Goal: Information Seeking & Learning: Check status

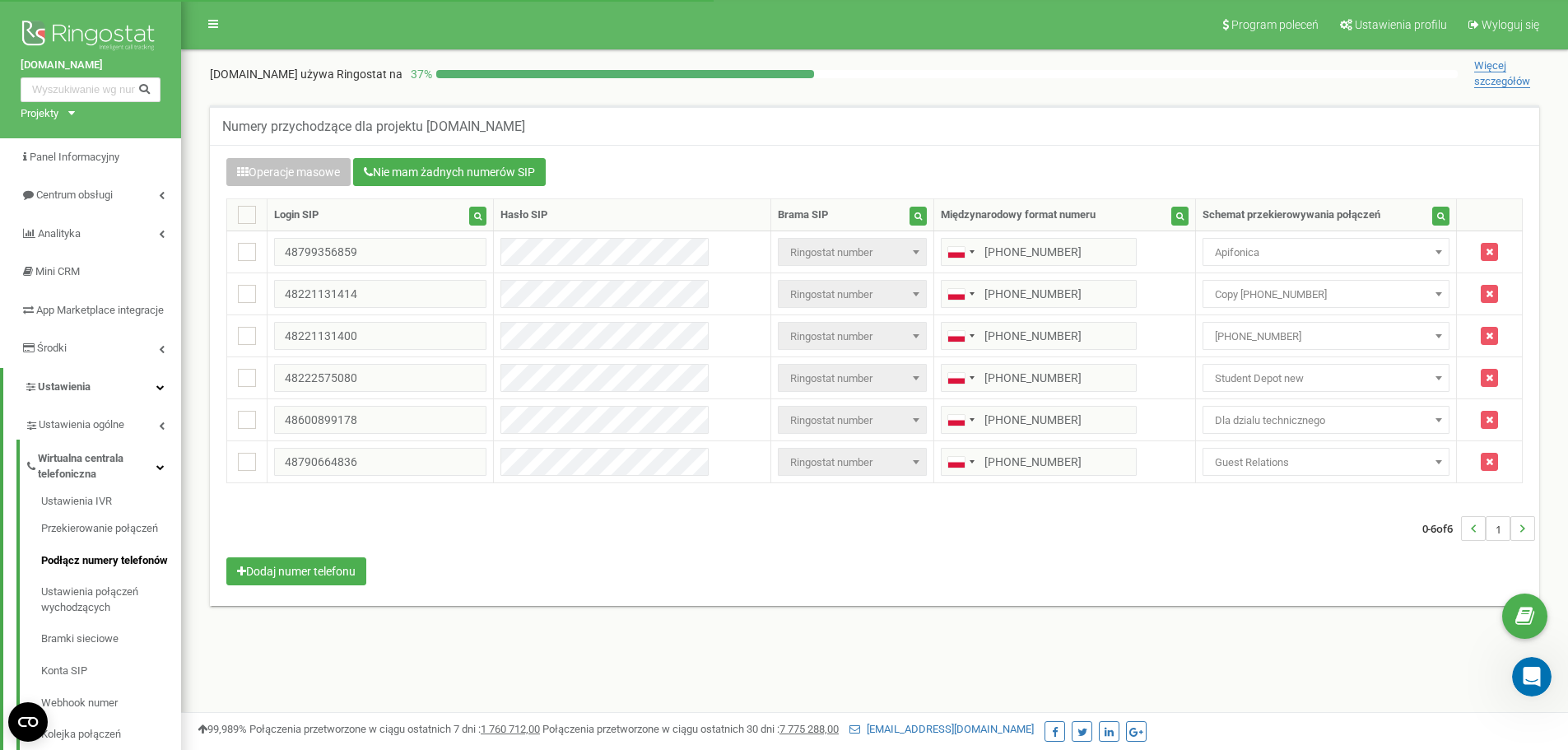
scroll to position [3, 0]
click at [153, 469] on span "Wirtualna centrala telefoniczna" at bounding box center [97, 467] width 118 height 31
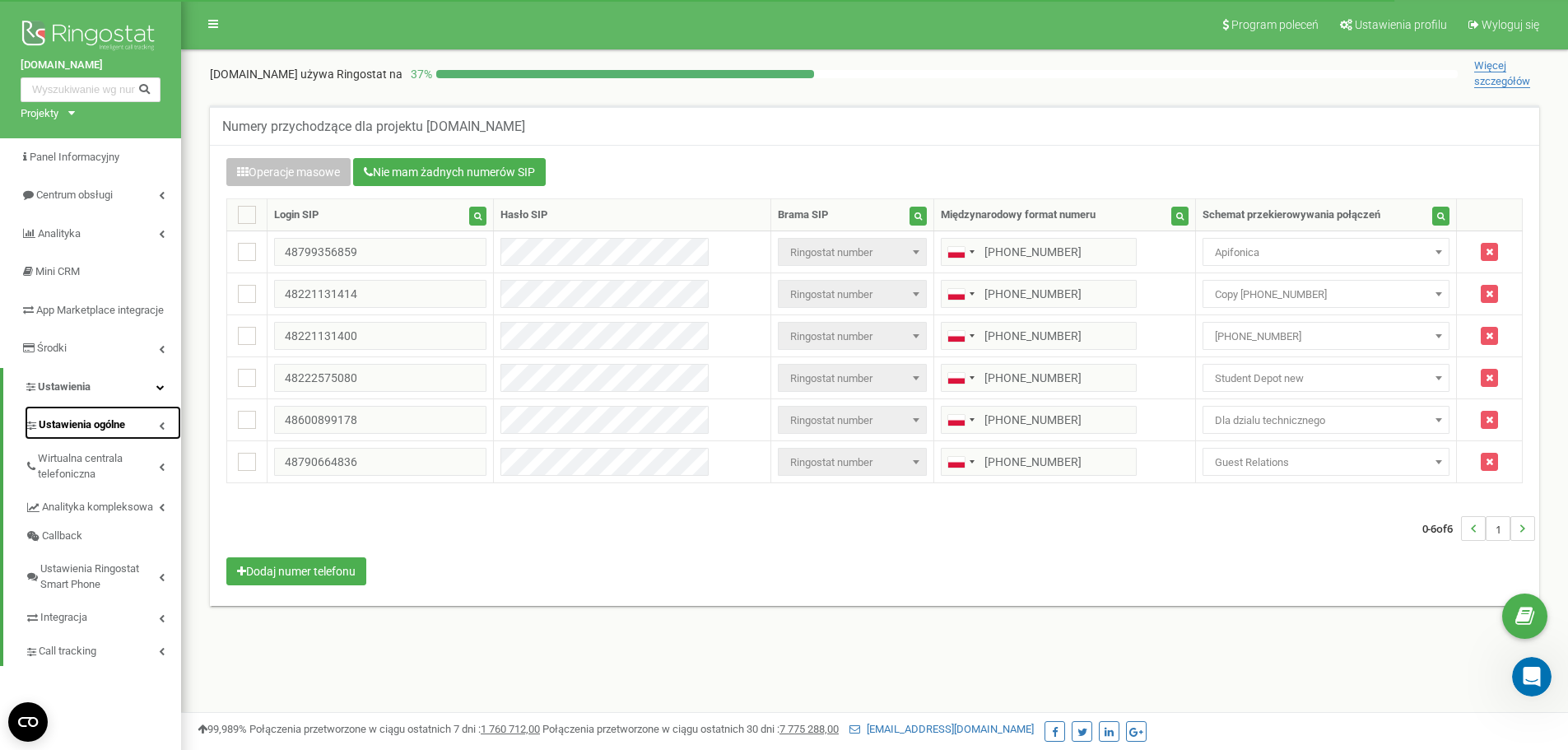
click at [156, 439] on link "Ustawienia ogólne" at bounding box center [103, 422] width 157 height 33
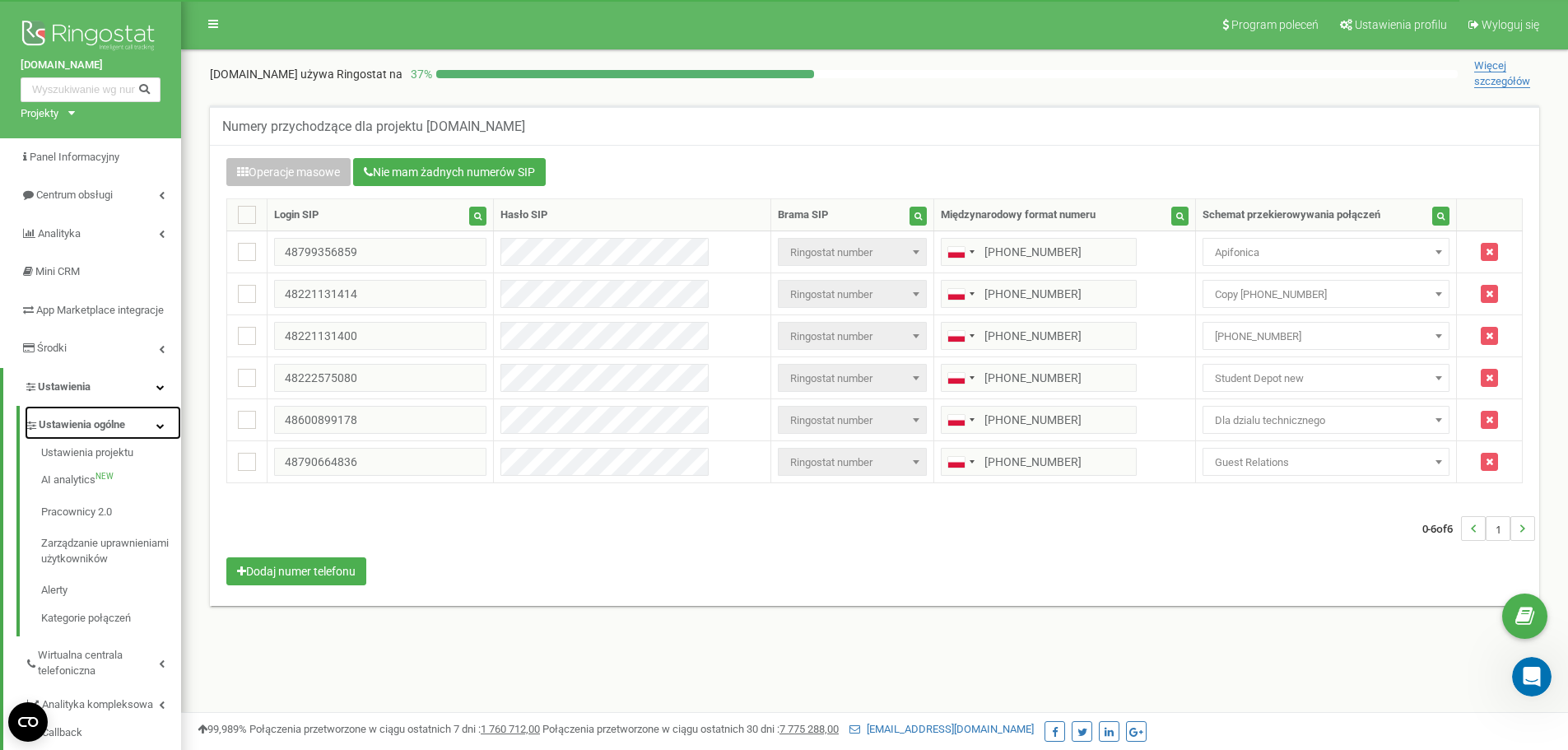
click at [157, 429] on icon at bounding box center [160, 426] width 9 height 9
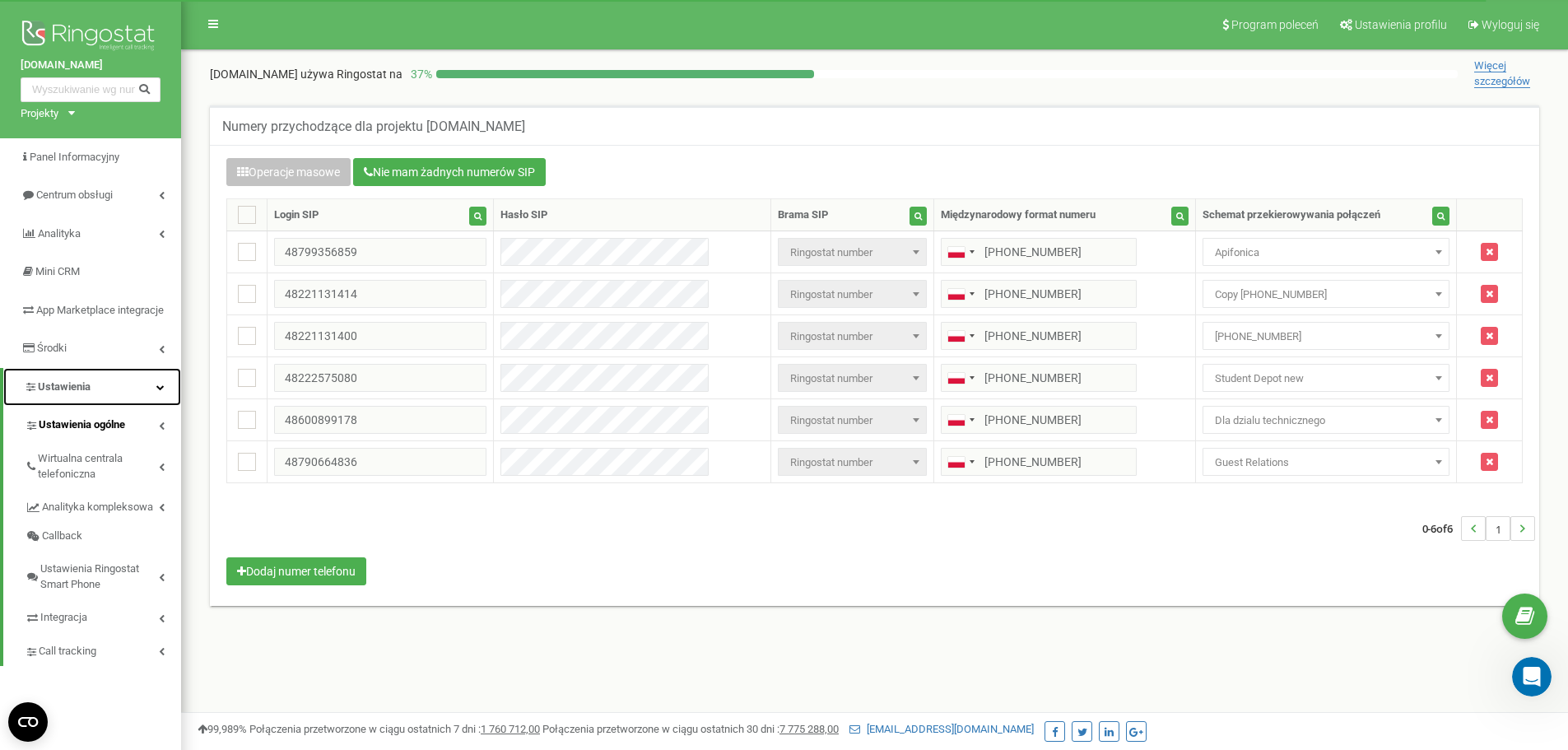
click at [157, 391] on icon at bounding box center [160, 386] width 9 height 9
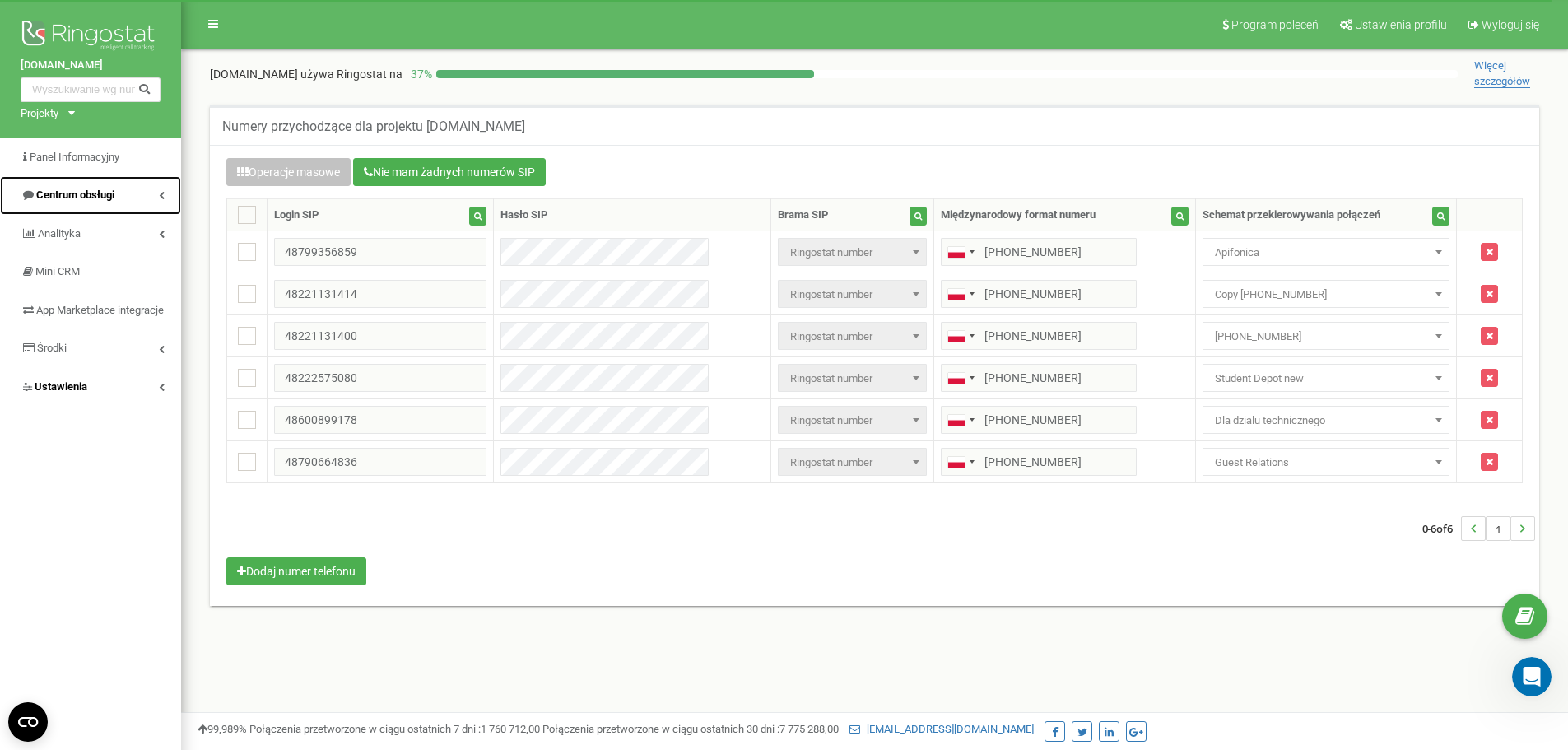
click at [153, 188] on link "Centrum obsługi" at bounding box center [91, 196] width 181 height 39
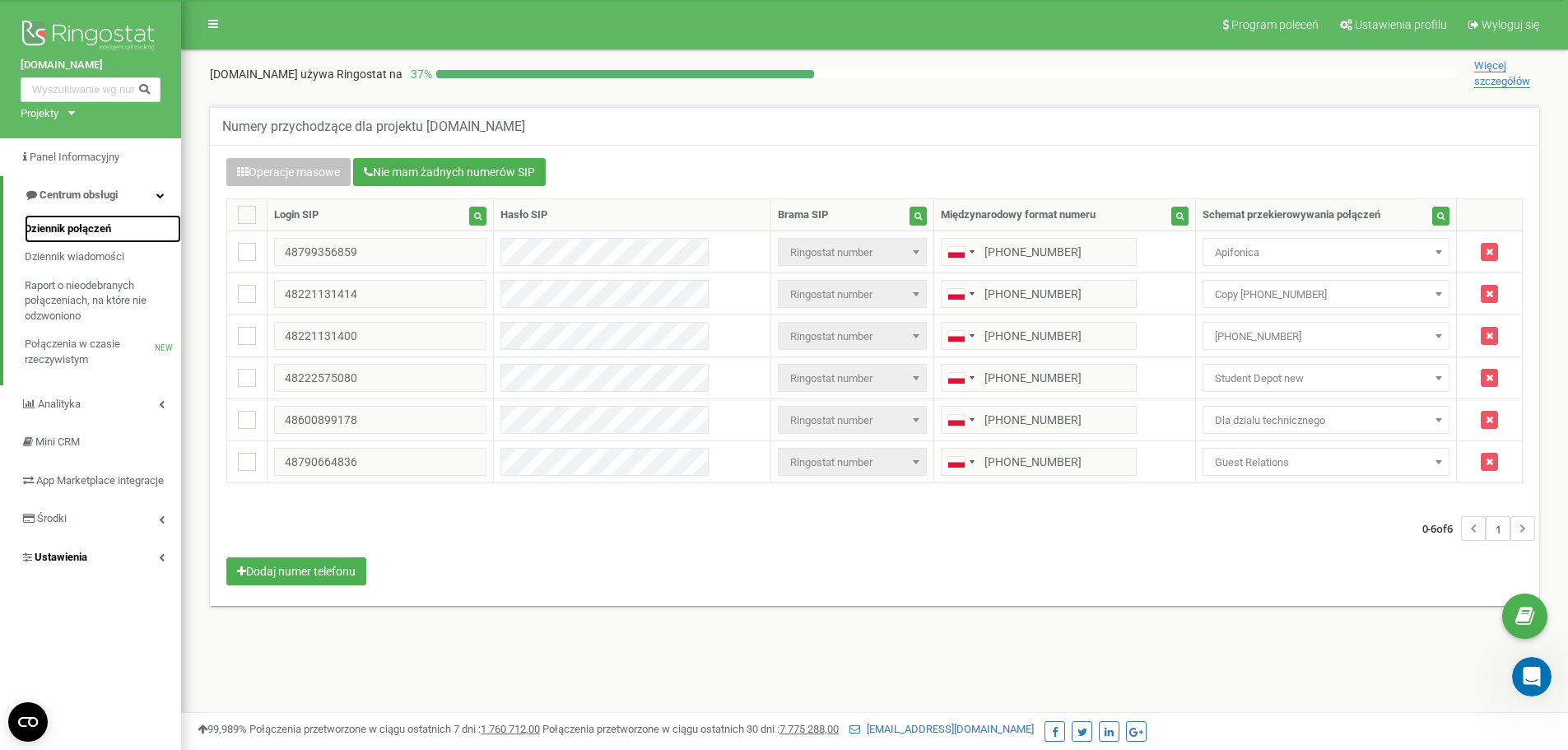
click at [81, 230] on span "Dziennik połączeń" at bounding box center [68, 229] width 87 height 15
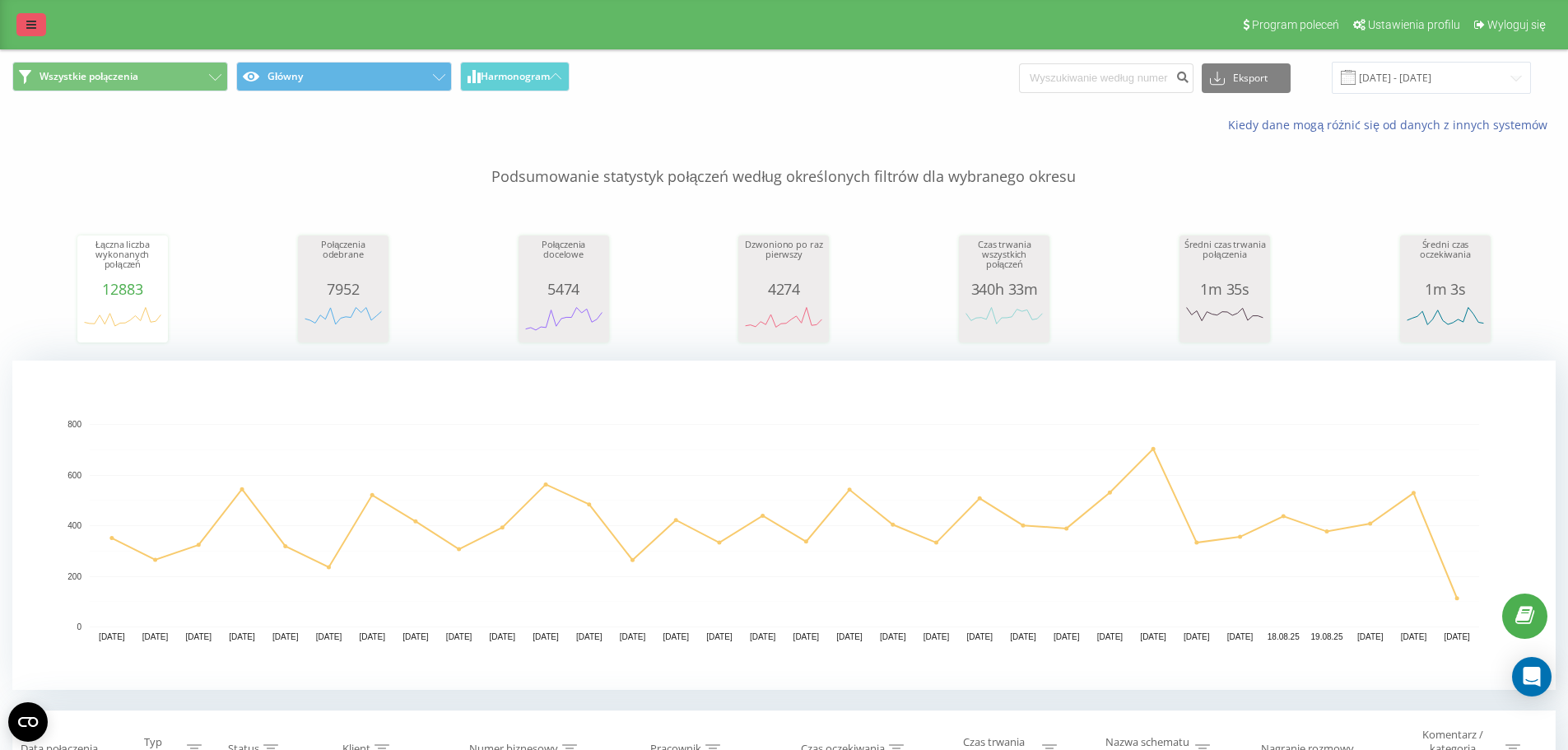
click at [32, 21] on icon at bounding box center [31, 25] width 10 height 11
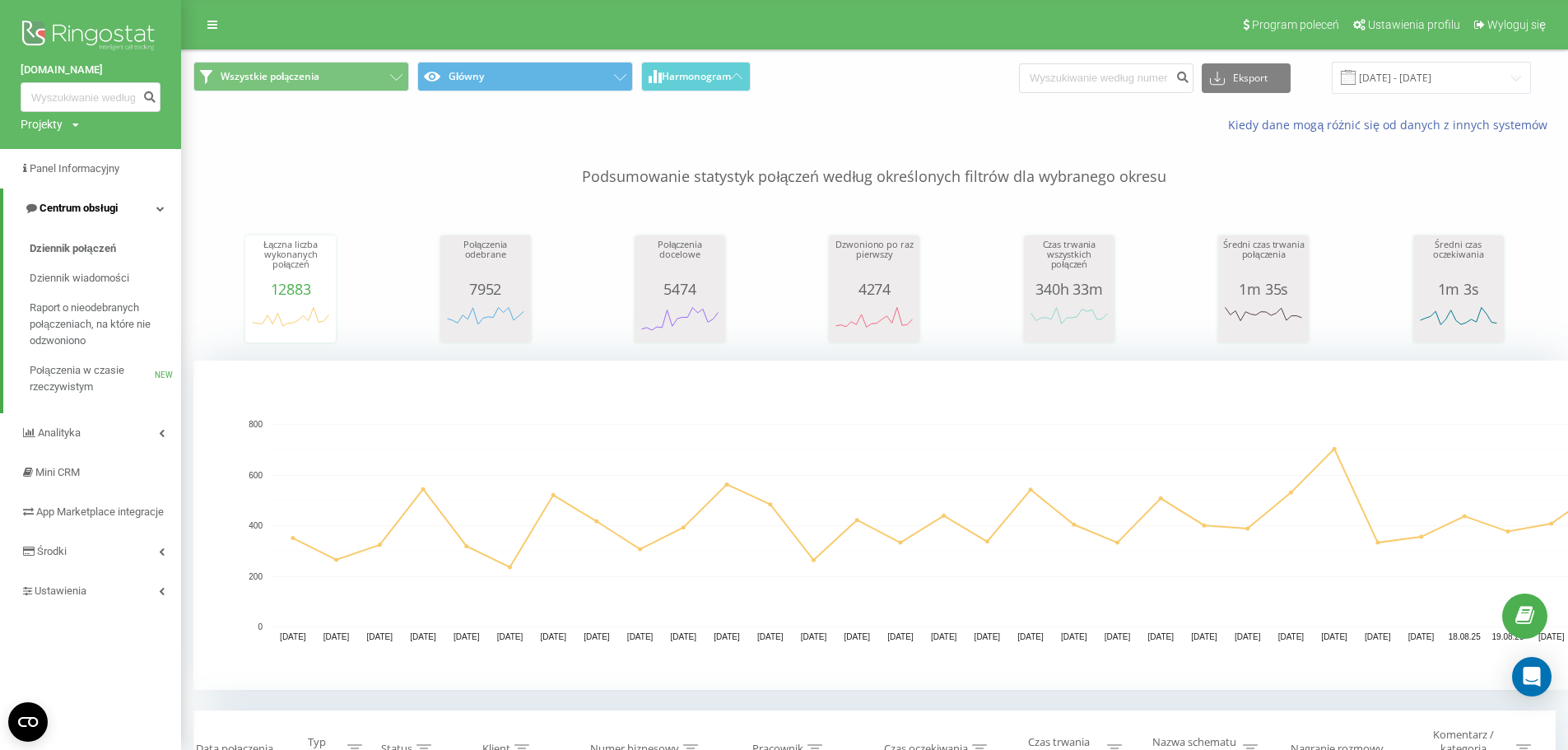
click at [158, 207] on icon at bounding box center [160, 208] width 9 height 9
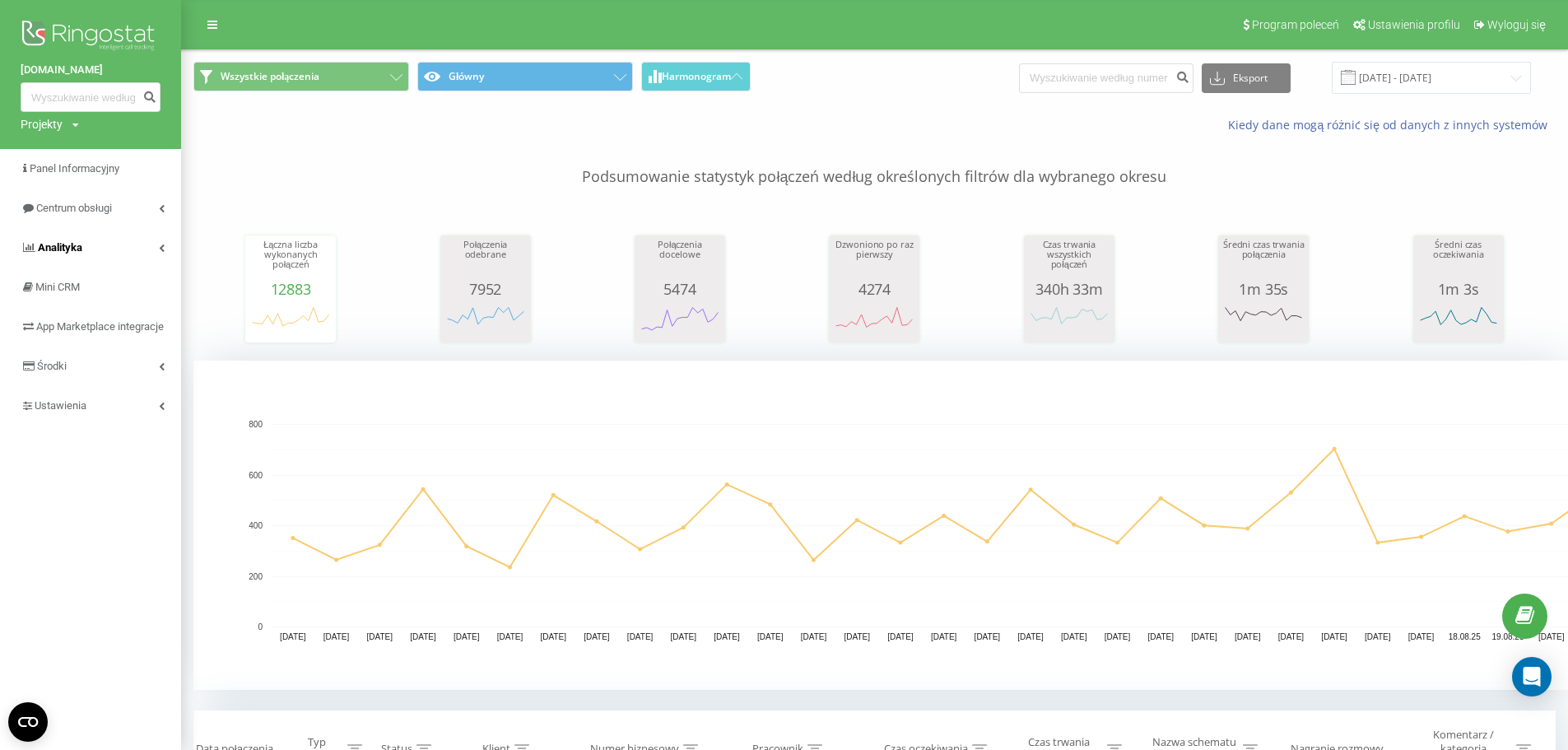
click at [152, 254] on link "Analityka" at bounding box center [91, 247] width 181 height 39
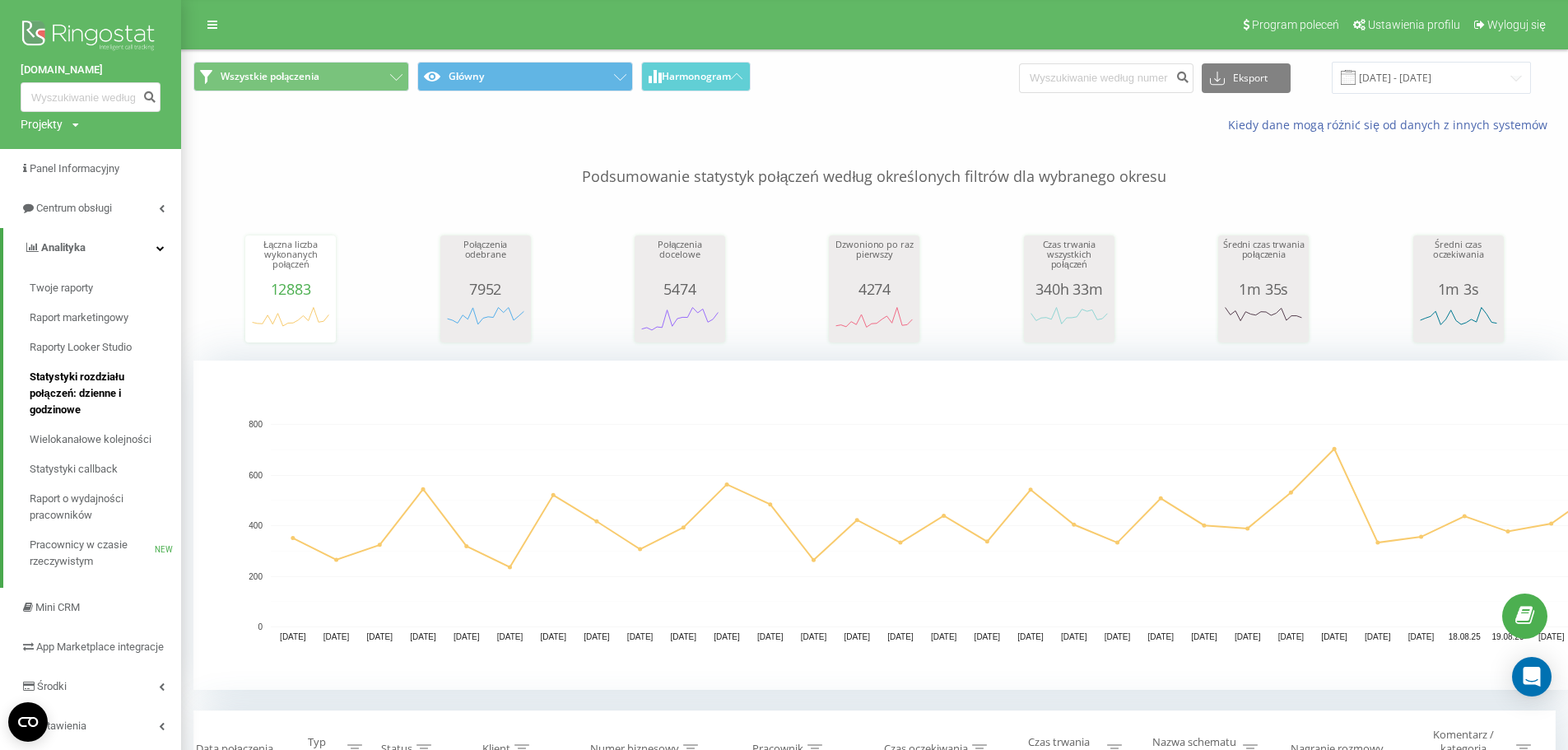
click at [119, 385] on span "Statystyki rozdziału połączeń: dzienne i godzinowe" at bounding box center [101, 393] width 143 height 50
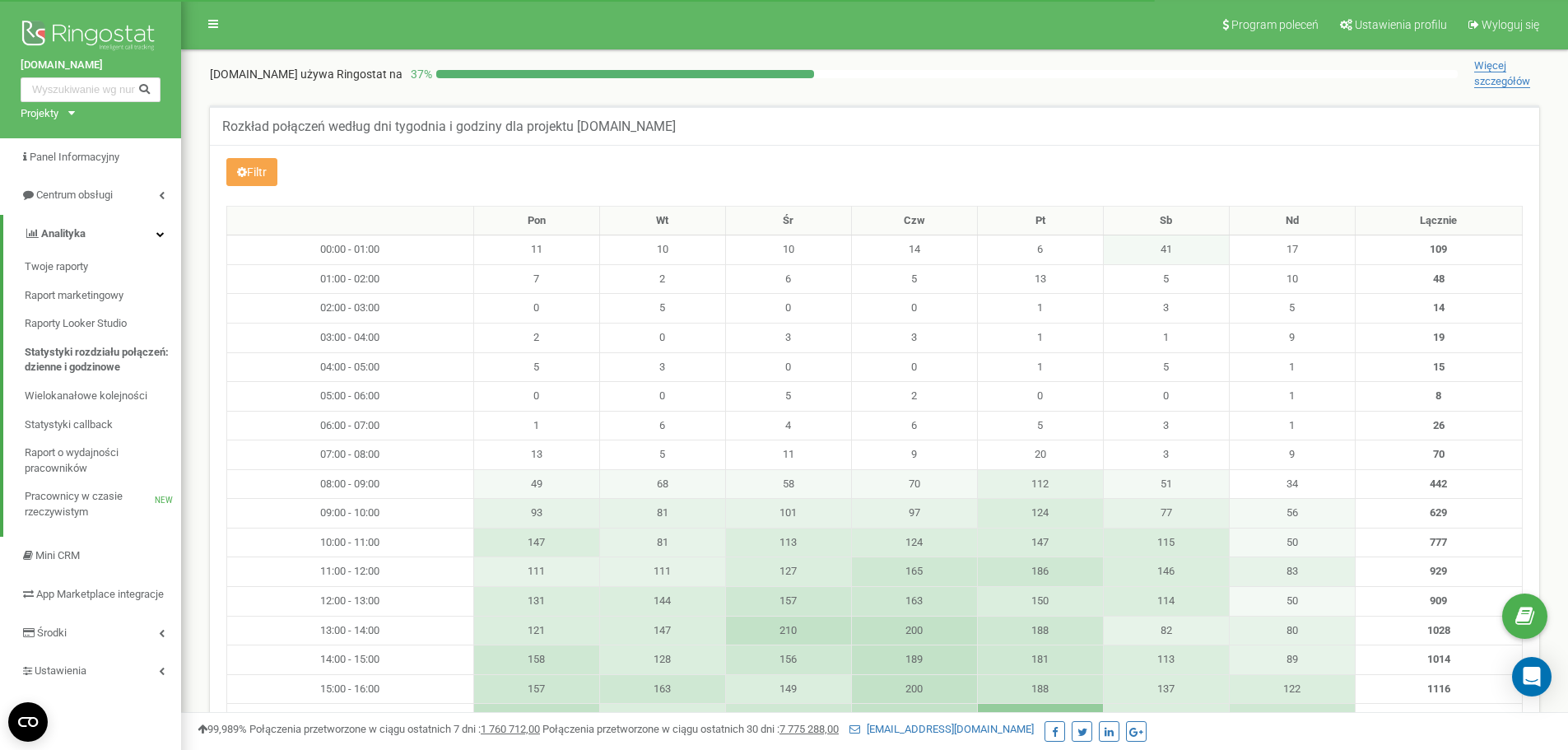
click at [278, 169] on button "Filtr" at bounding box center [251, 172] width 51 height 28
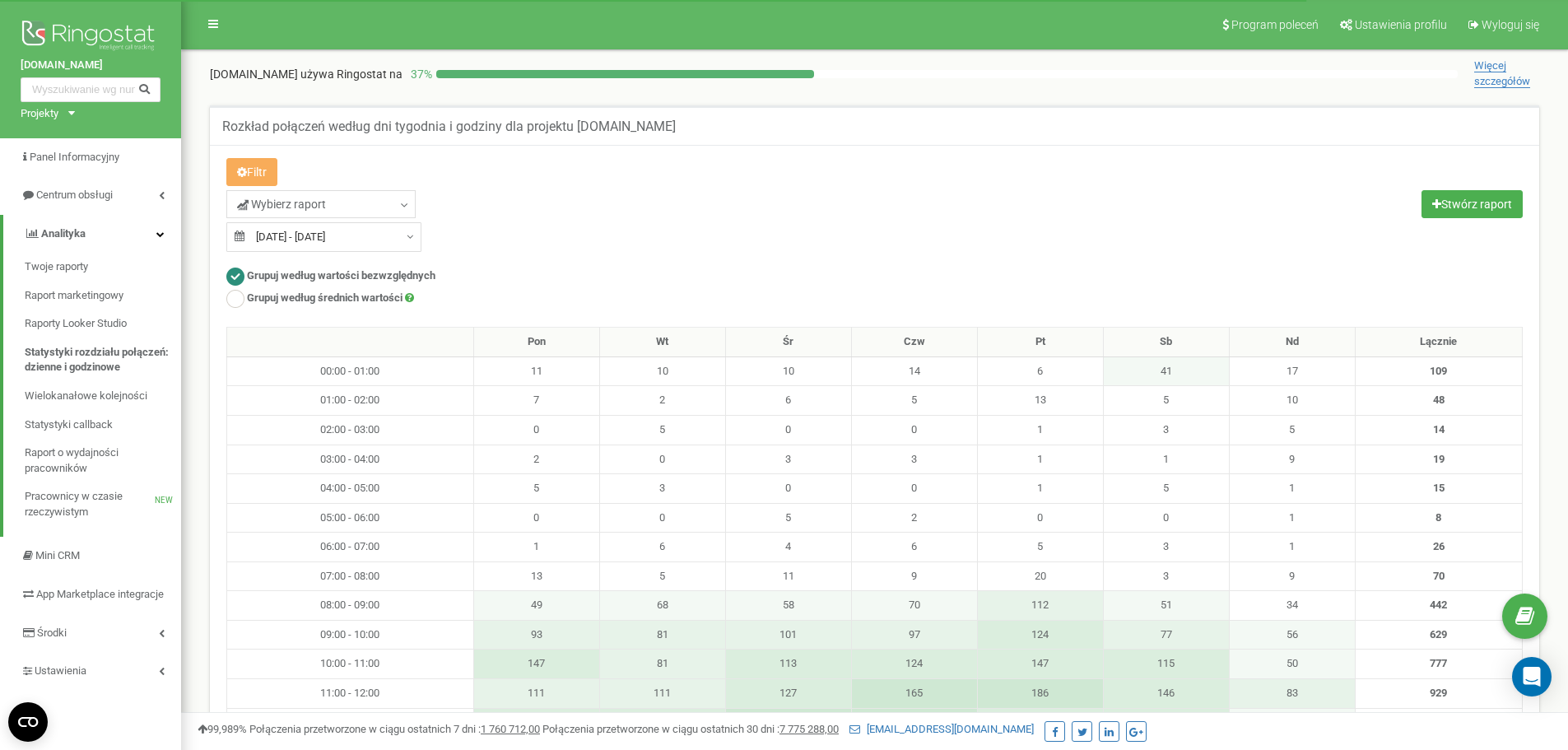
type input "23.07.2025"
type input "22.08.2025"
click at [331, 227] on input "23.07.2025 - 22.08.2025" at bounding box center [324, 237] width 195 height 30
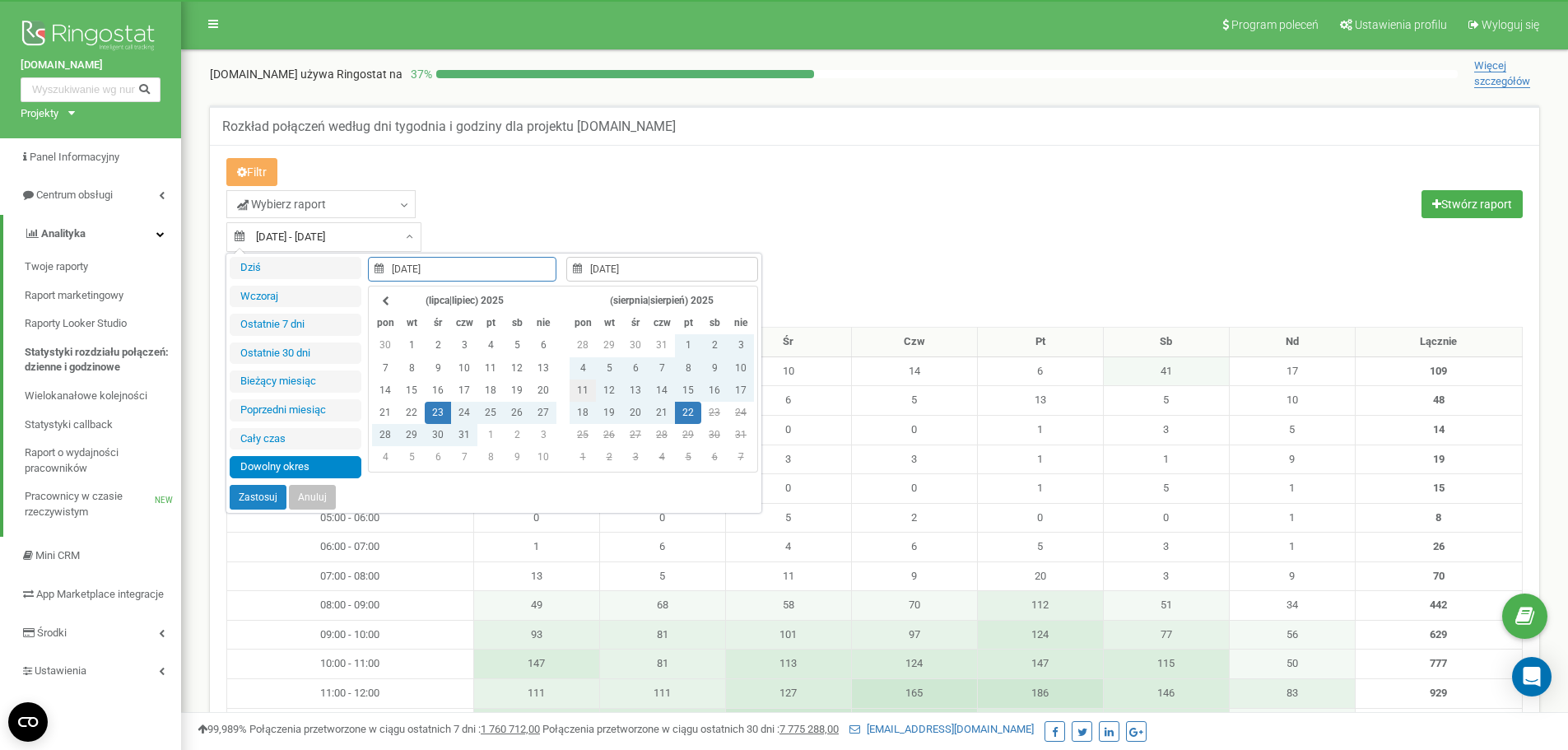
type input "11.08.2025"
click at [585, 394] on td "11" at bounding box center [583, 390] width 27 height 22
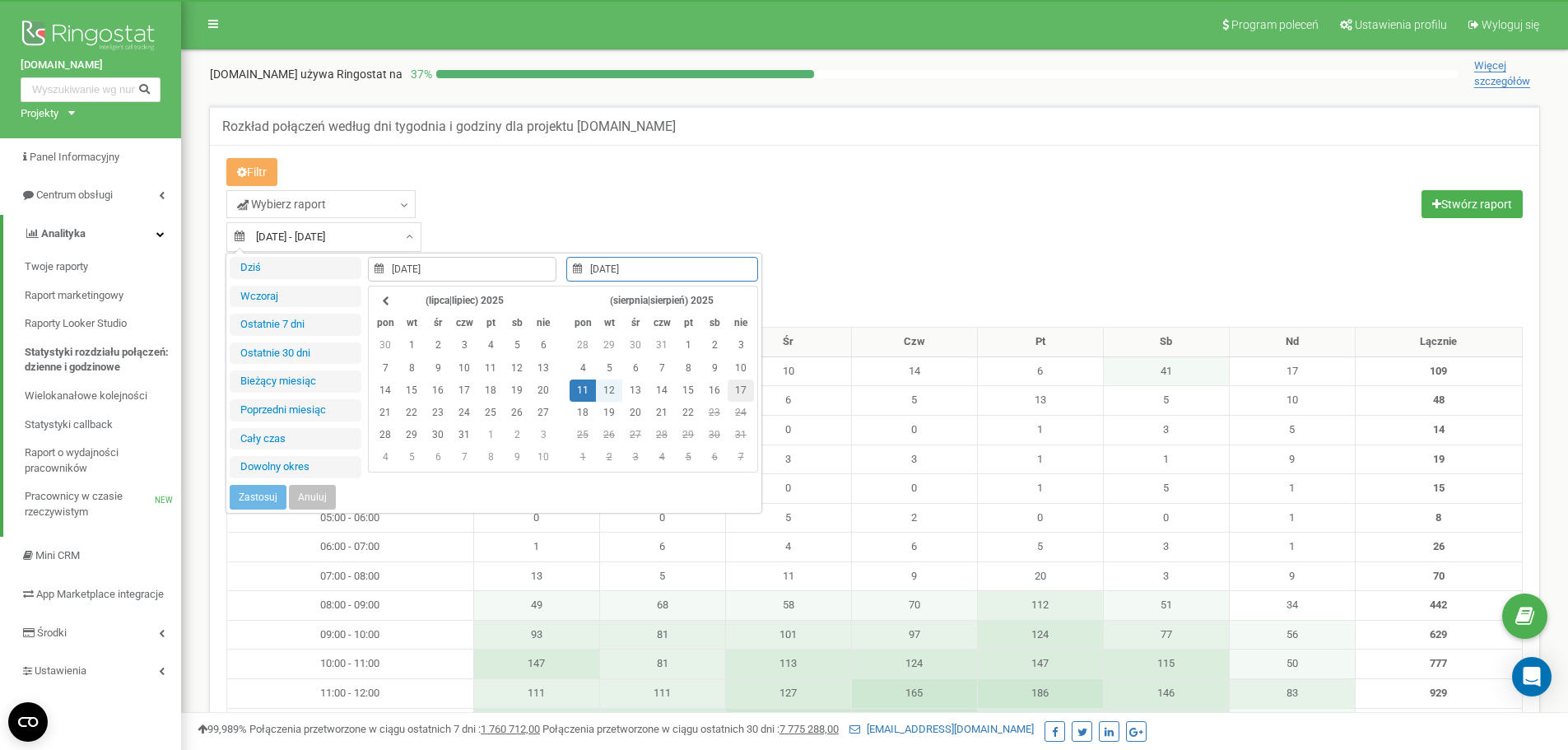
type input "17.08.2025"
click at [743, 395] on td "17" at bounding box center [741, 390] width 27 height 22
type input "11.08.2025"
click at [270, 499] on button "Zastosuj" at bounding box center [259, 497] width 57 height 25
type input "11.08.2025 - 17.08.2025"
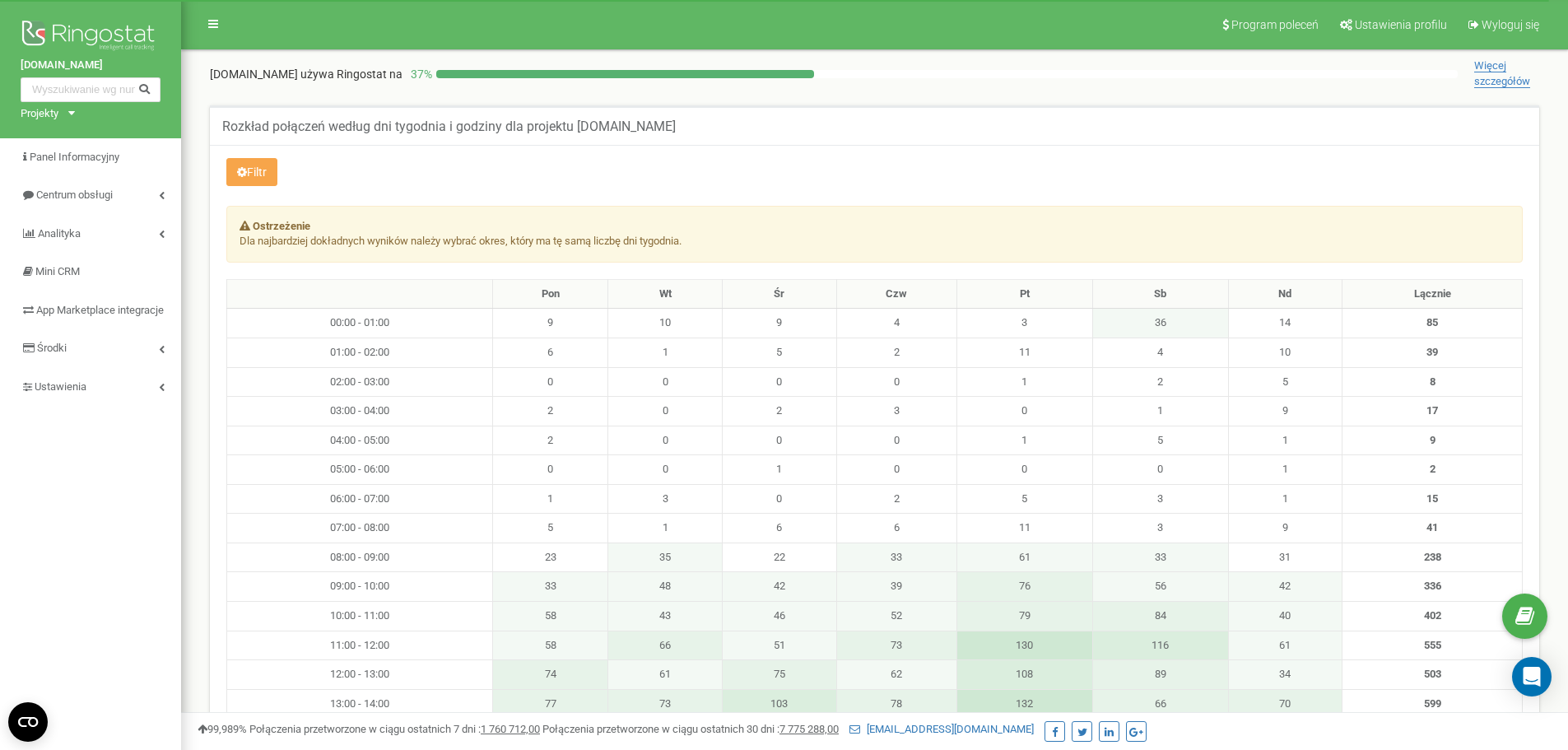
click at [249, 181] on button "Filtr" at bounding box center [251, 172] width 51 height 28
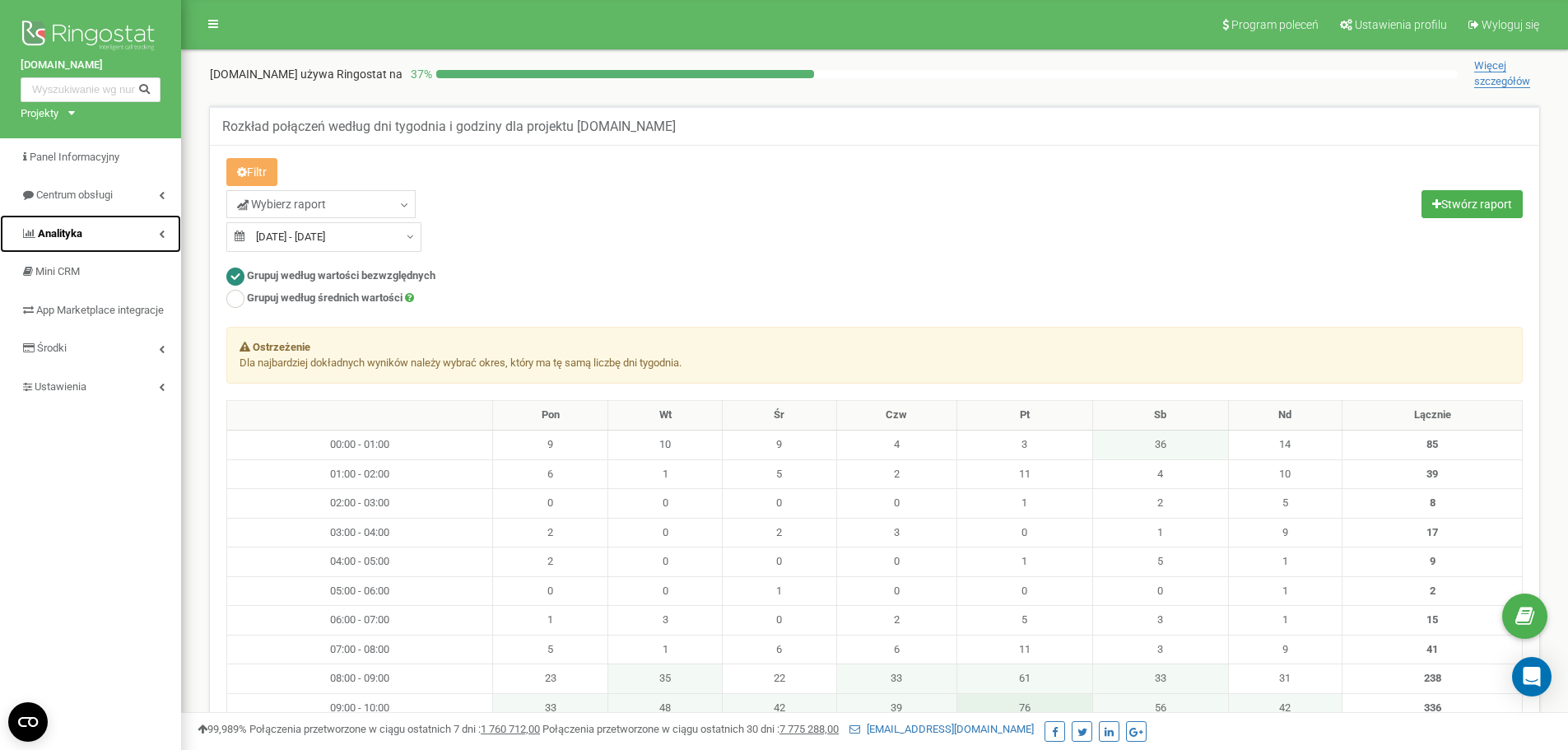
click at [148, 229] on link "Analityka" at bounding box center [91, 234] width 181 height 39
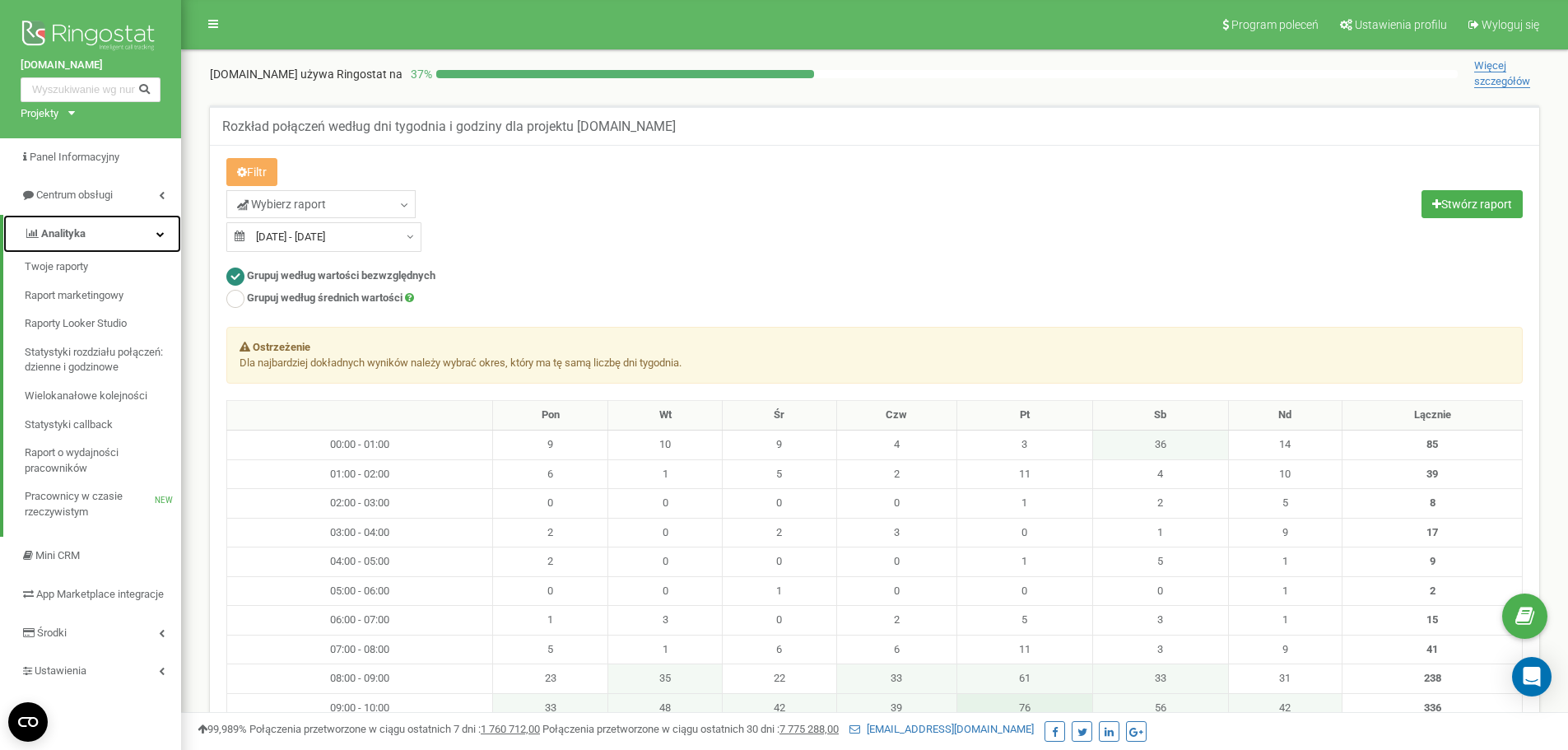
click at [144, 239] on link "Analityka" at bounding box center [92, 234] width 178 height 39
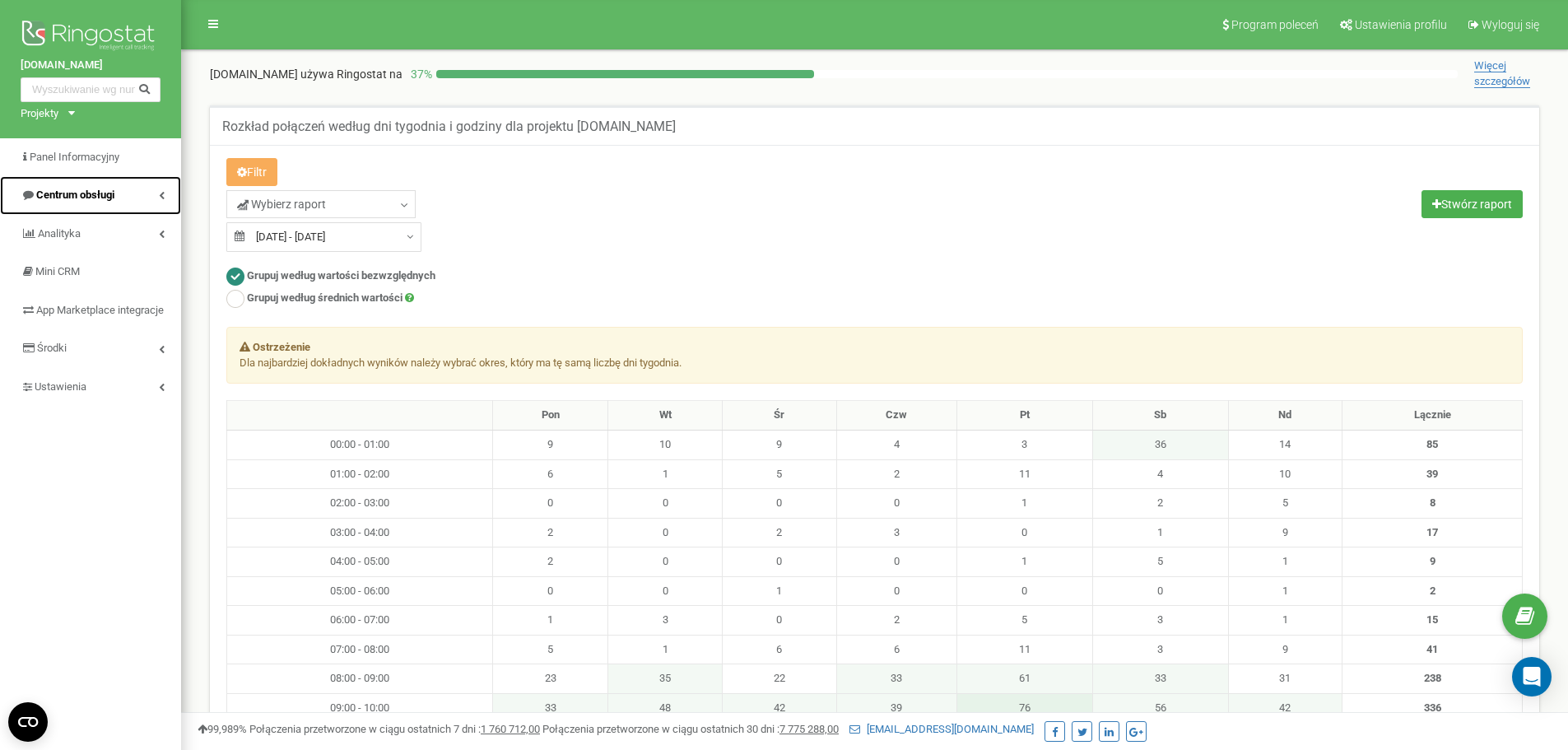
click at [149, 200] on link "Centrum obsługi" at bounding box center [91, 196] width 181 height 39
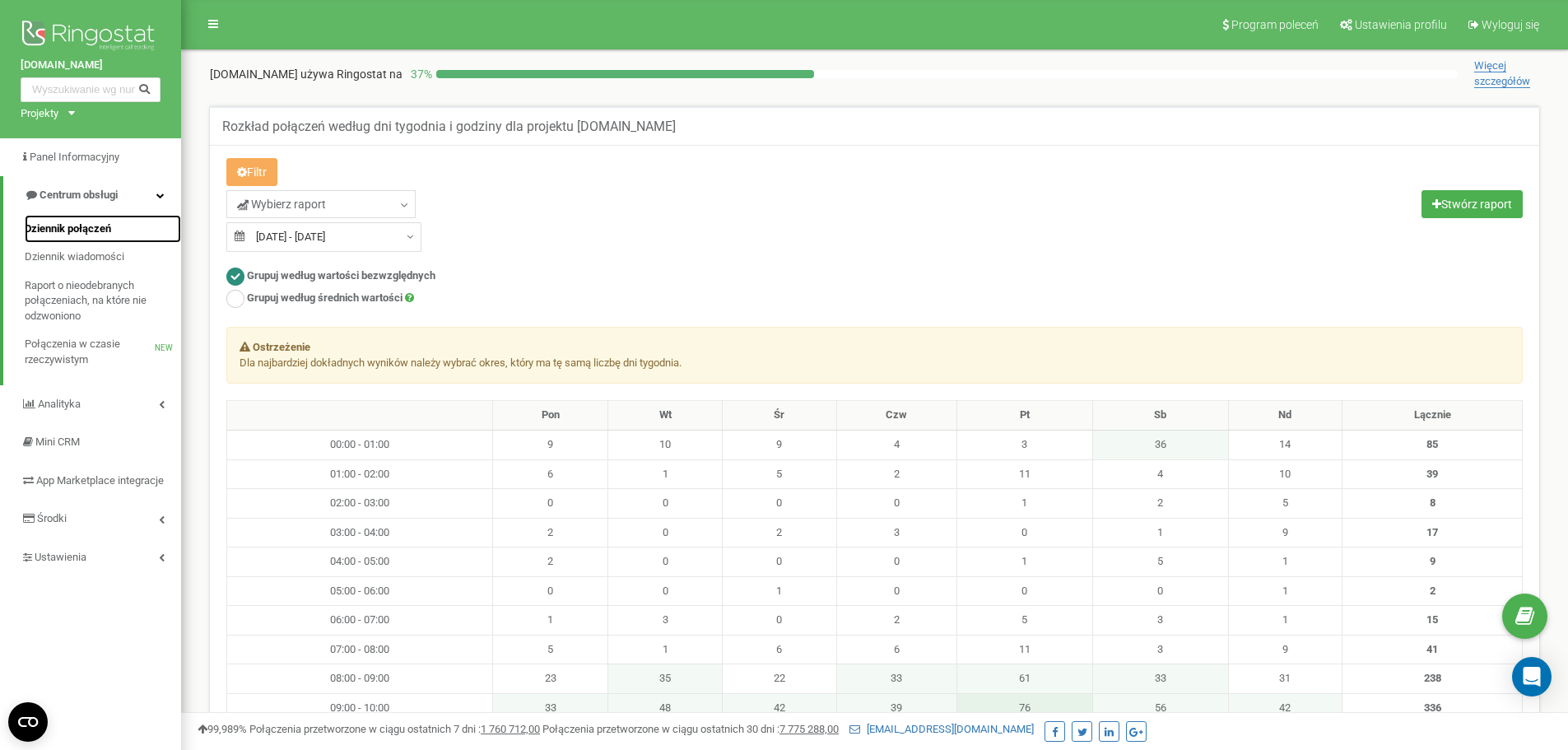
click at [90, 233] on span "Dziennik połączeń" at bounding box center [68, 229] width 87 height 15
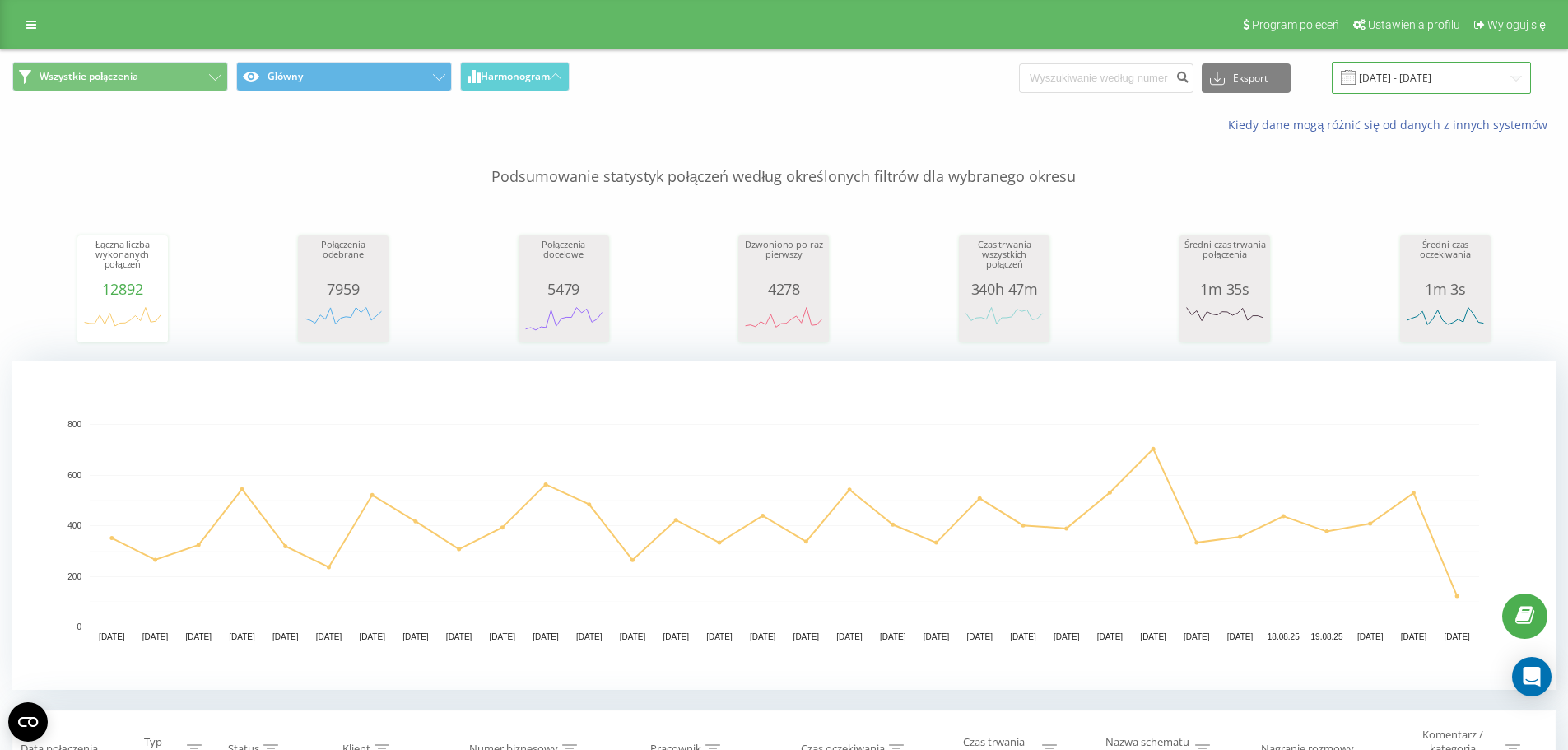
click at [1398, 82] on input "[DATE] - [DATE]" at bounding box center [1431, 78] width 199 height 32
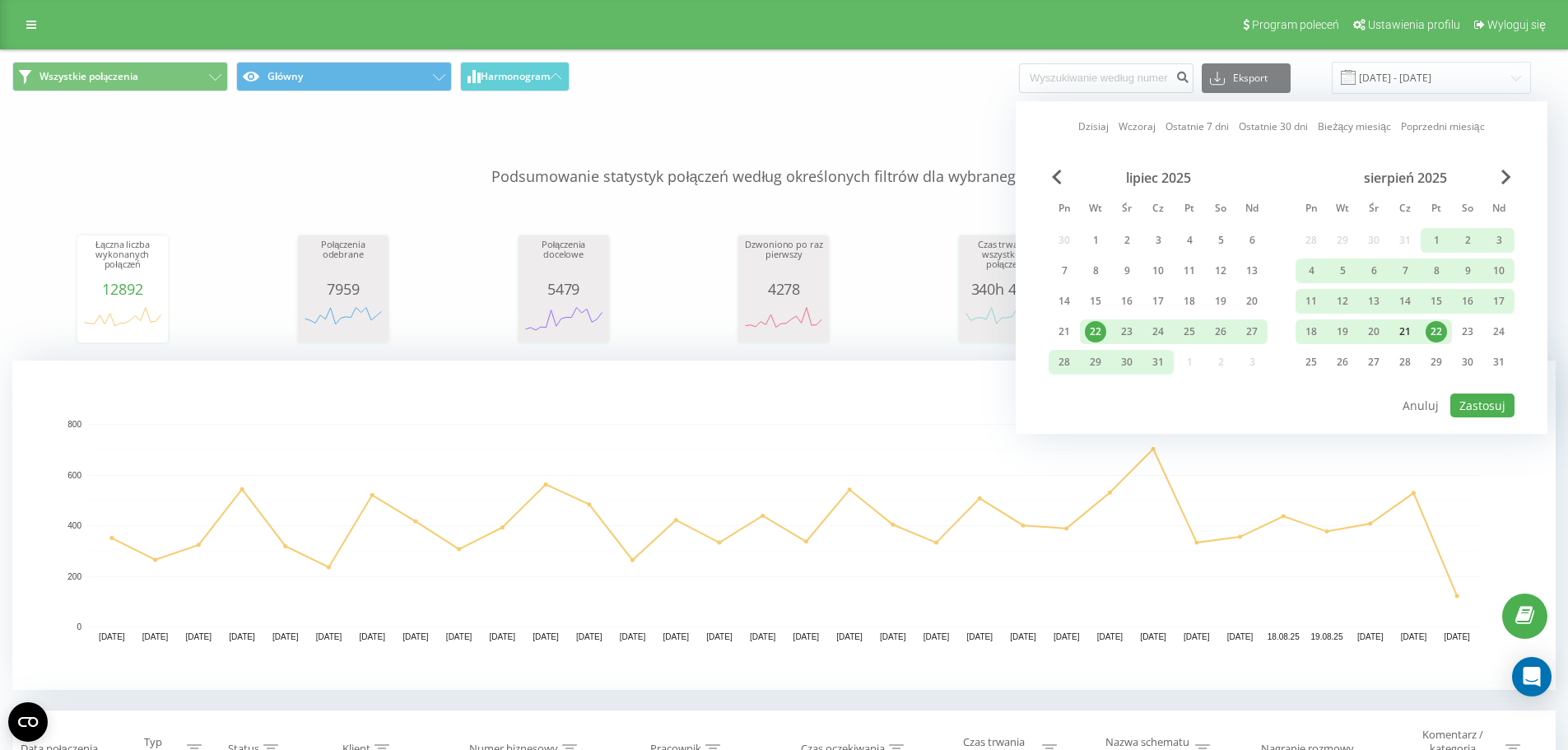
click at [1410, 329] on div "21" at bounding box center [1405, 331] width 21 height 21
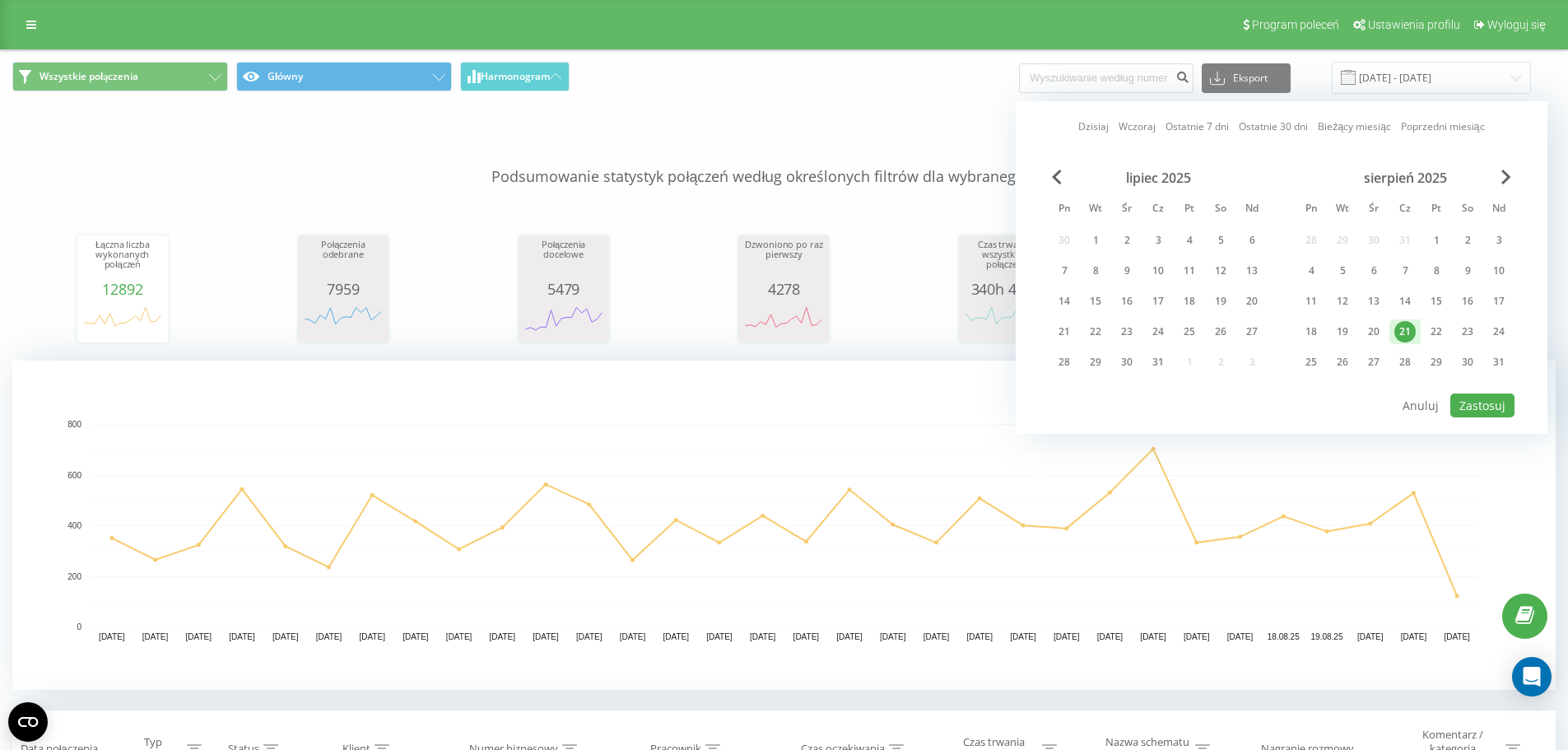
click at [1410, 329] on div "21" at bounding box center [1405, 331] width 21 height 21
click at [1481, 408] on button "Zastosuj" at bounding box center [1481, 405] width 64 height 24
type input "[DATE] - [DATE]"
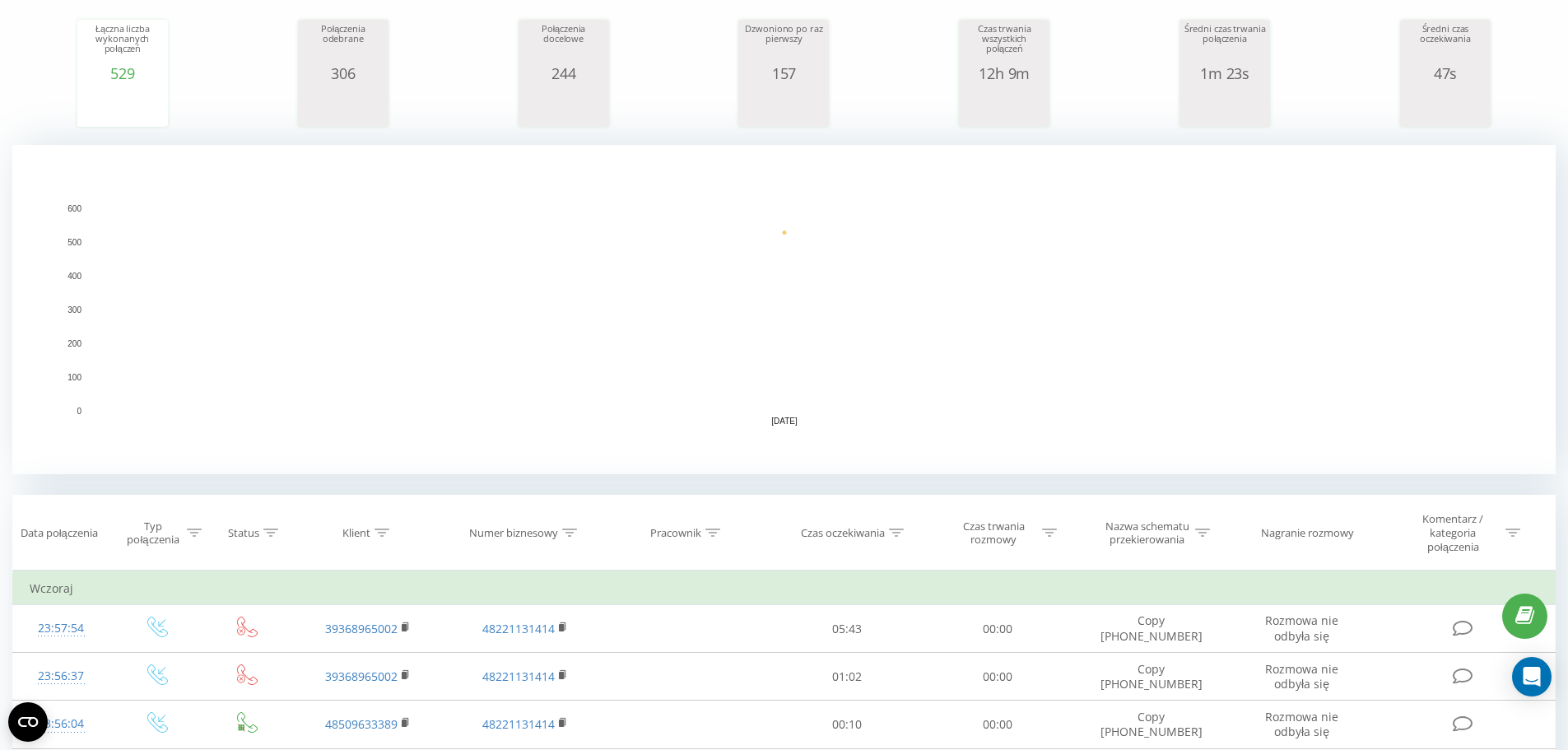
scroll to position [411, 0]
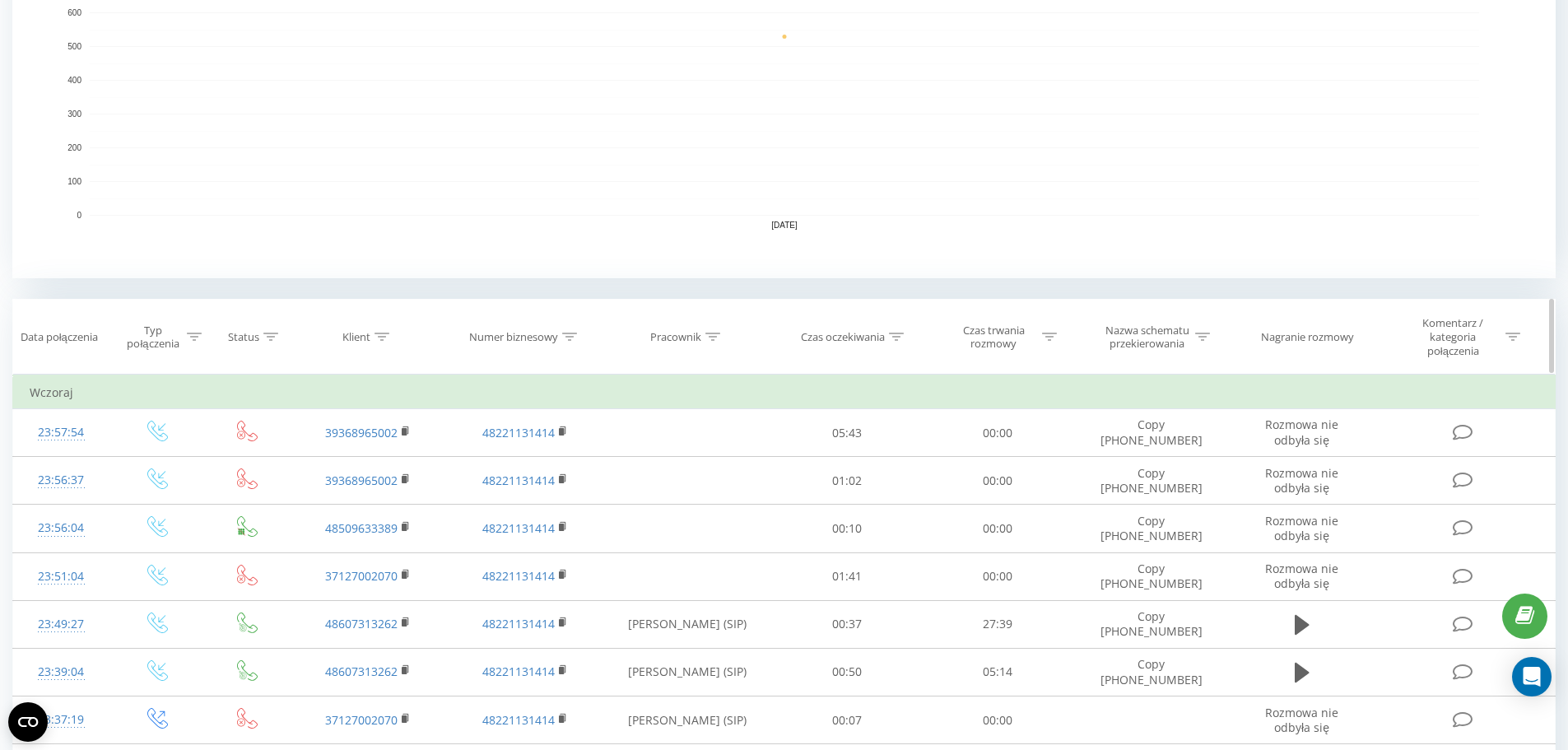
click at [199, 338] on icon at bounding box center [195, 336] width 15 height 9
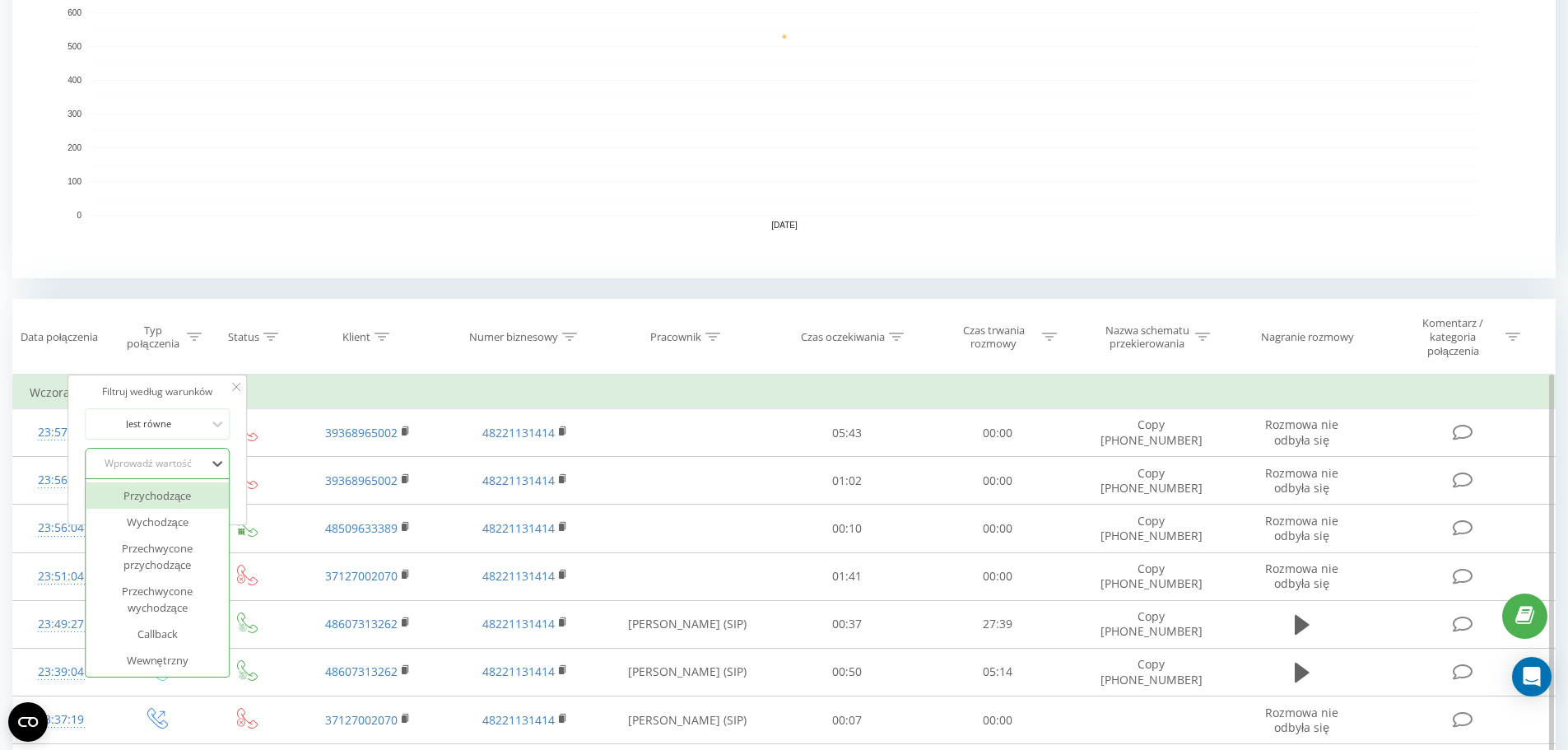
click at [174, 468] on div "Wprowadź wartość" at bounding box center [148, 464] width 116 height 13
click at [178, 494] on div "Przychodzące" at bounding box center [157, 495] width 143 height 27
click at [188, 494] on span "OK" at bounding box center [193, 496] width 46 height 26
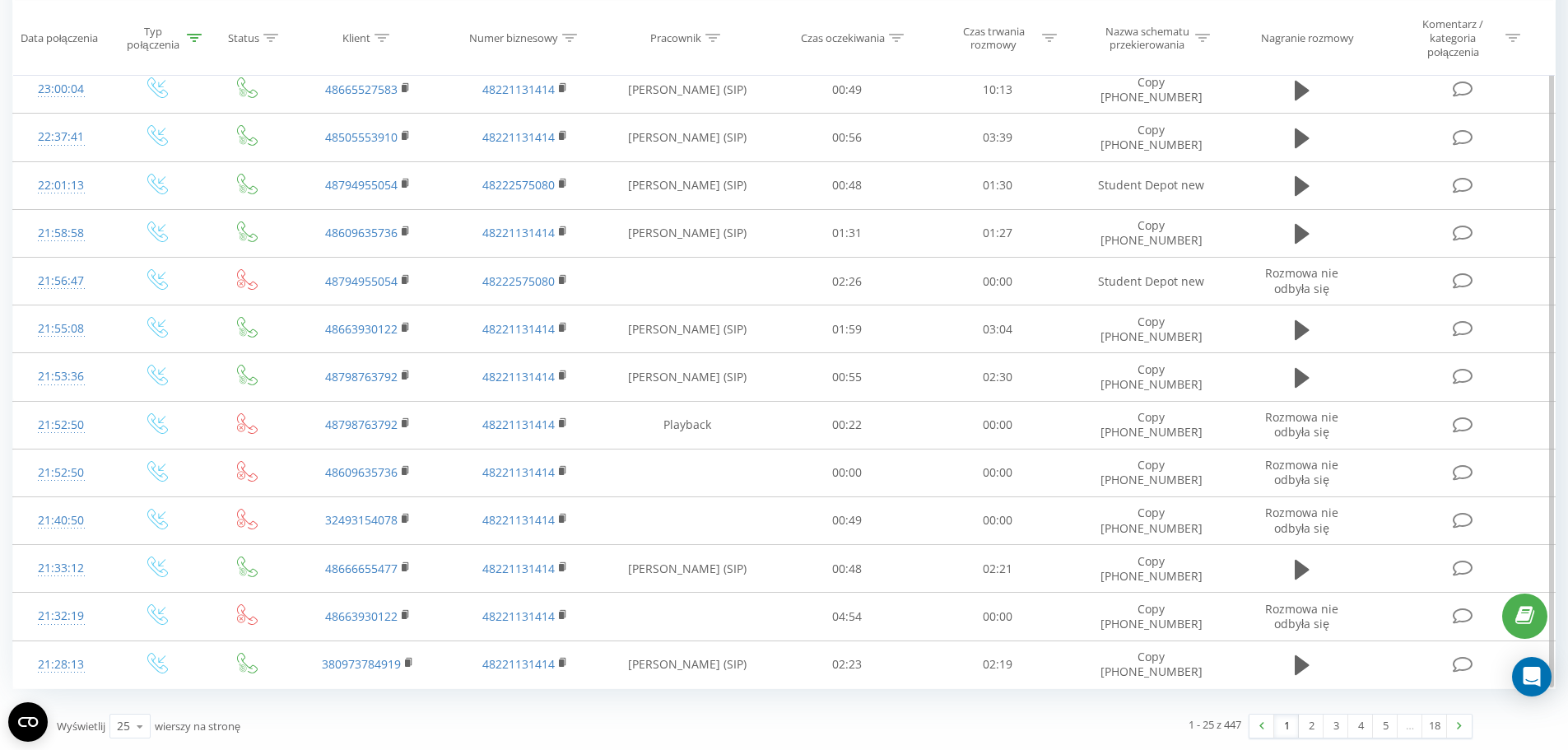
scroll to position [1330, 0]
click at [1301, 726] on link "2" at bounding box center [1311, 725] width 25 height 23
